Goal: Task Accomplishment & Management: Manage account settings

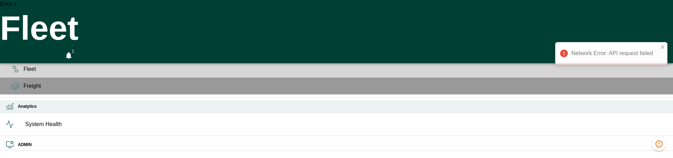
scroll to position [0, 13819]
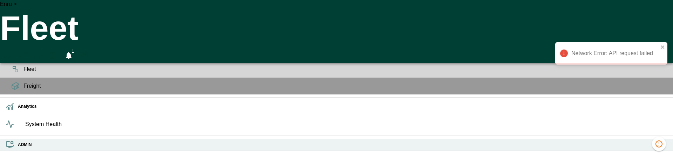
click at [18, 147] on h6 "ADMIN" at bounding box center [343, 144] width 650 height 7
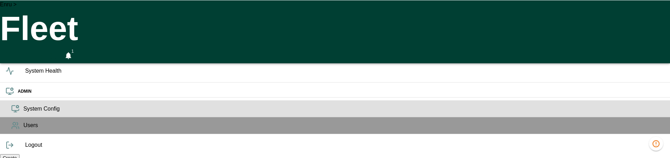
scroll to position [20, 0]
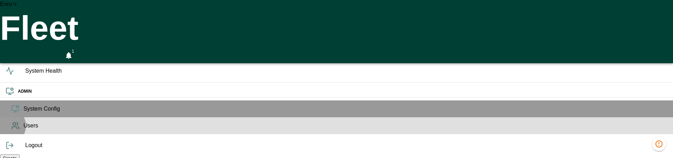
click at [12, 129] on icon at bounding box center [14, 128] width 5 height 2
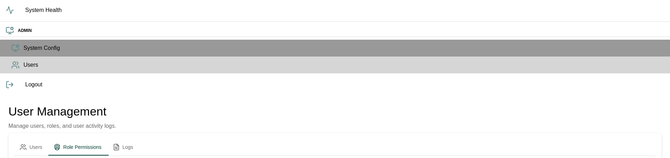
scroll to position [57, 0]
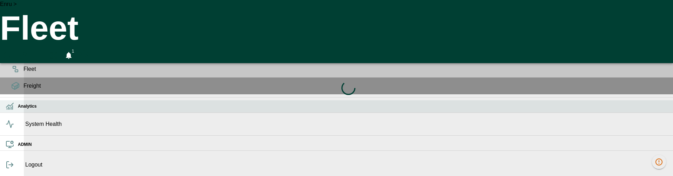
scroll to position [20, 0]
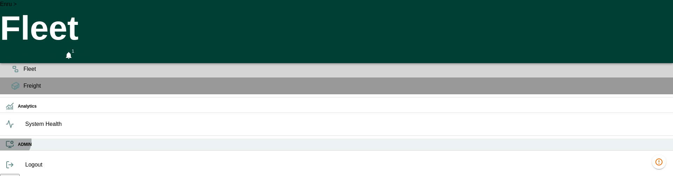
click at [9, 151] on div "ADMIN" at bounding box center [336, 145] width 673 height 12
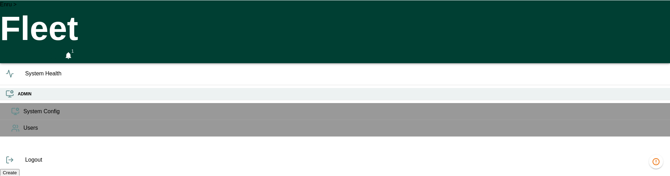
scroll to position [2, 0]
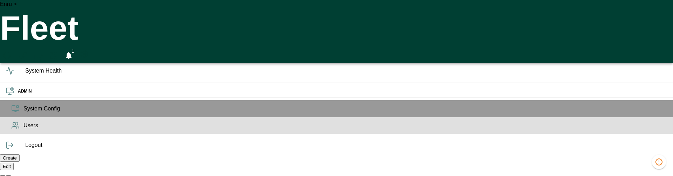
click at [11, 130] on icon at bounding box center [15, 125] width 8 height 8
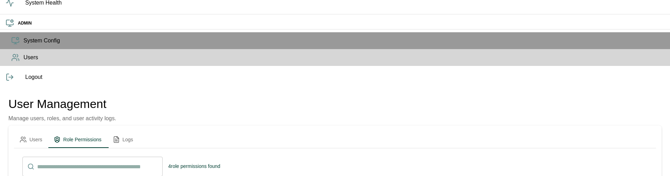
click at [531, 53] on div at bounding box center [336, 88] width 673 height 176
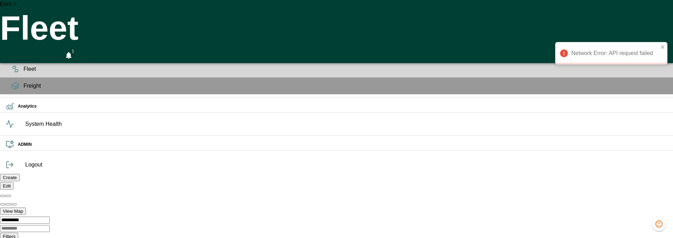
scroll to position [0, 13819]
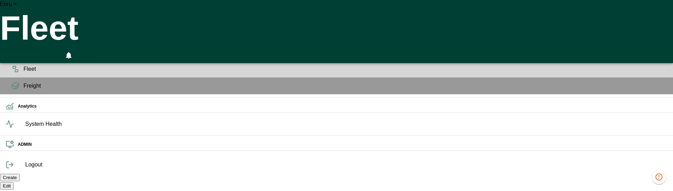
scroll to position [5, 0]
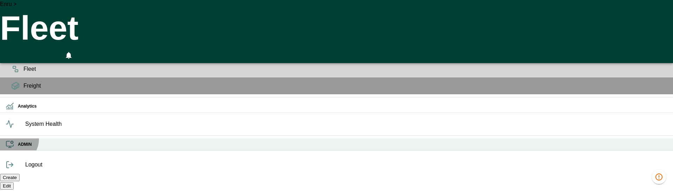
click at [14, 151] on div "ADMIN" at bounding box center [336, 145] width 673 height 12
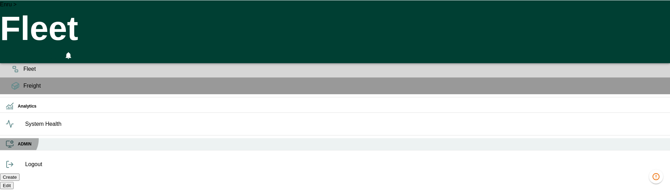
scroll to position [0, 0]
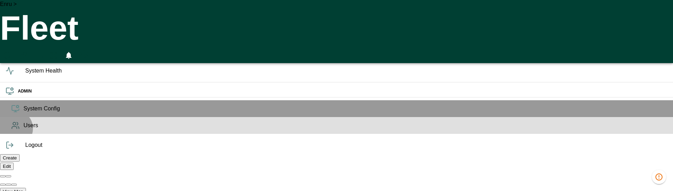
click at [14, 134] on div "Users" at bounding box center [336, 125] width 673 height 17
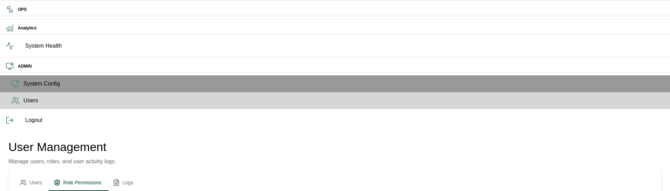
scroll to position [53, 0]
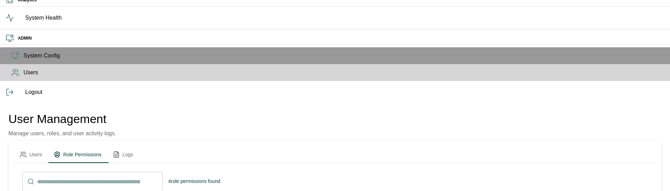
click at [497, 29] on div at bounding box center [336, 95] width 673 height 191
click at [114, 172] on input "text" at bounding box center [100, 182] width 126 height 20
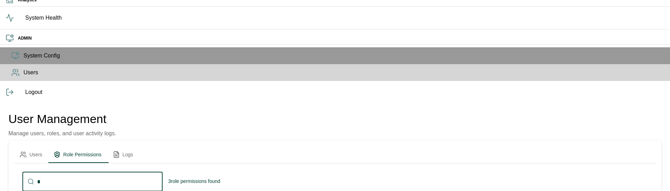
scroll to position [32, 0]
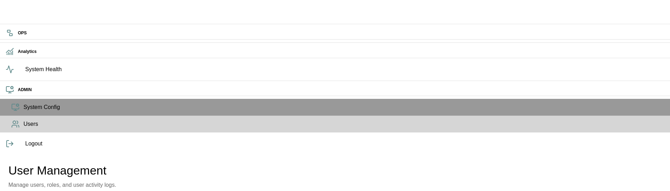
type input "*"
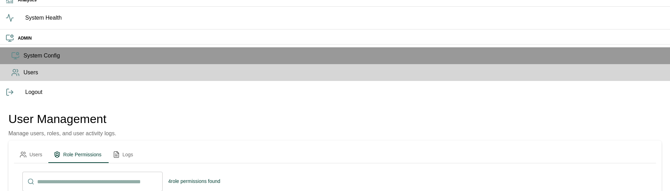
click at [360, 146] on div "Users Role Permissions Logs" at bounding box center [335, 154] width 642 height 17
click at [595, 69] on li "Edit" at bounding box center [585, 74] width 36 height 13
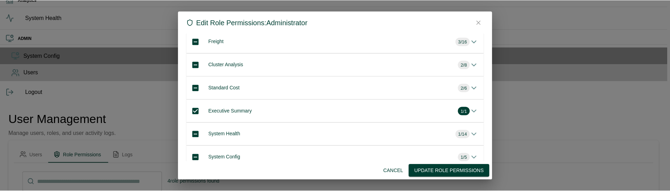
scroll to position [0, 0]
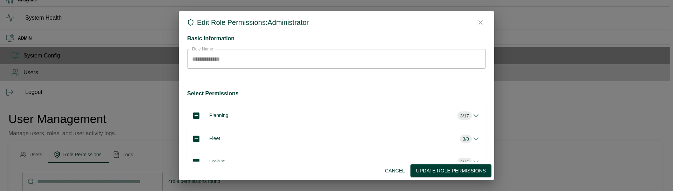
click at [480, 22] on icon "button" at bounding box center [481, 23] width 4 height 4
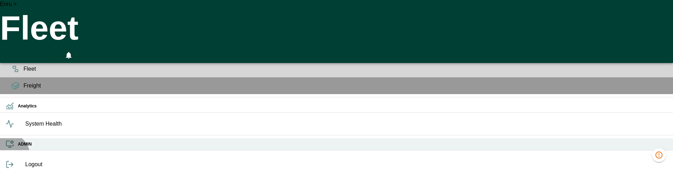
click at [6, 151] on div "ADMIN" at bounding box center [336, 145] width 673 height 12
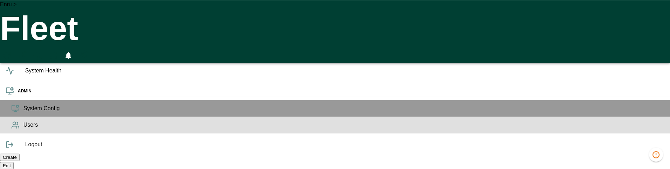
scroll to position [9, 0]
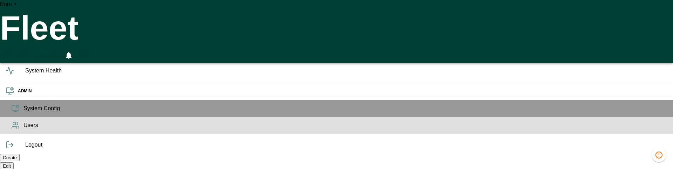
click at [11, 130] on icon at bounding box center [15, 125] width 8 height 8
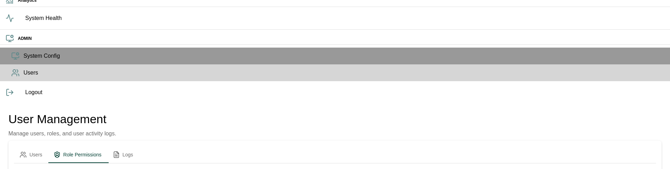
scroll to position [45, 0]
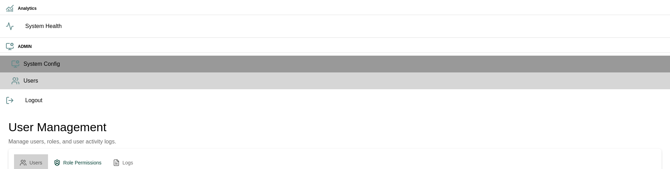
click at [48, 155] on button "Users" at bounding box center [31, 163] width 34 height 17
click at [106, 155] on button "Role Permissions" at bounding box center [77, 163] width 59 height 17
click at [48, 155] on button "Users" at bounding box center [31, 163] width 34 height 17
click at [139, 155] on button "Logs" at bounding box center [123, 163] width 32 height 17
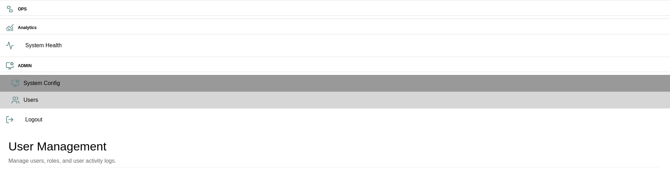
click at [101, 157] on p "Manage users, roles, and user activity logs." at bounding box center [62, 161] width 108 height 8
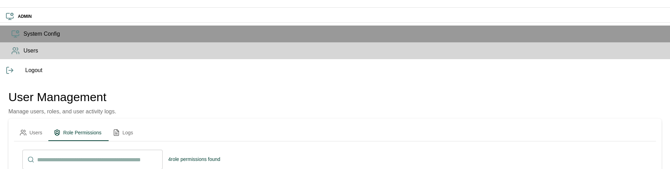
scroll to position [0, 0]
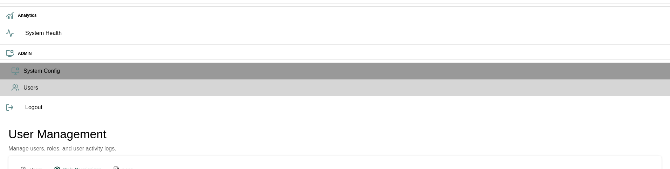
scroll to position [23, 0]
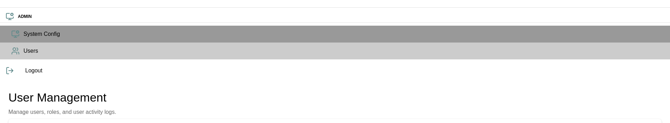
scroll to position [9, 0]
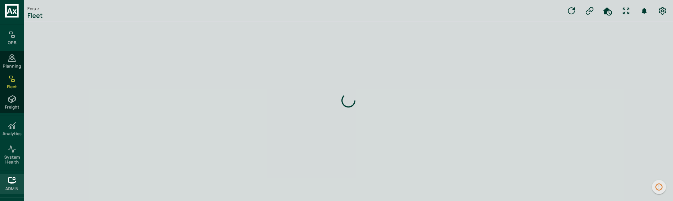
click at [11, 177] on icon at bounding box center [12, 181] width 8 height 8
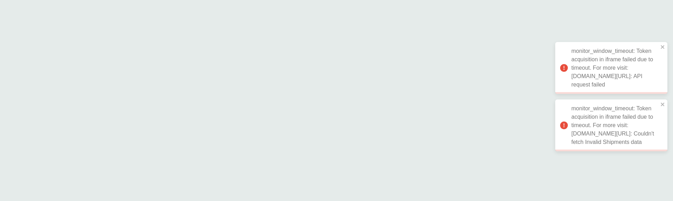
click at [11, 177] on div "monitor_window_timeout: Token acquisition in iframe failed due to timeout. For …" at bounding box center [336, 100] width 673 height 201
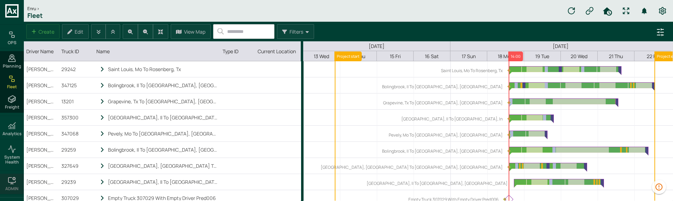
click at [3, 185] on div "ADMIN" at bounding box center [12, 184] width 24 height 20
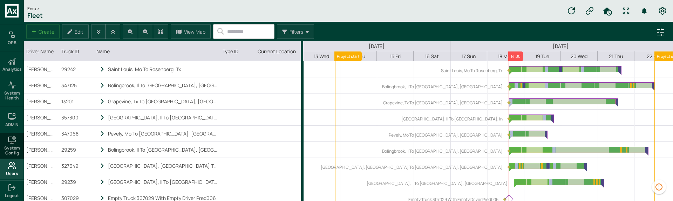
click at [15, 167] on icon at bounding box center [12, 166] width 8 height 8
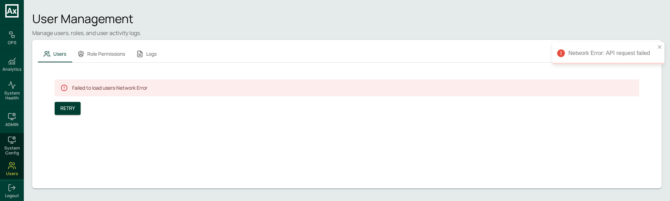
click at [100, 47] on button "Role Permissions" at bounding box center [101, 54] width 59 height 17
